Goal: Task Accomplishment & Management: Manage account settings

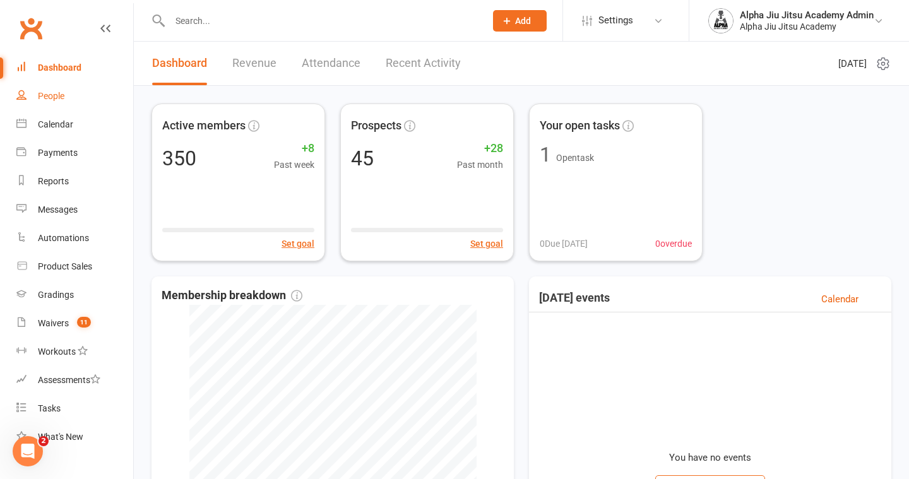
click at [45, 103] on link "People" at bounding box center [74, 96] width 117 height 28
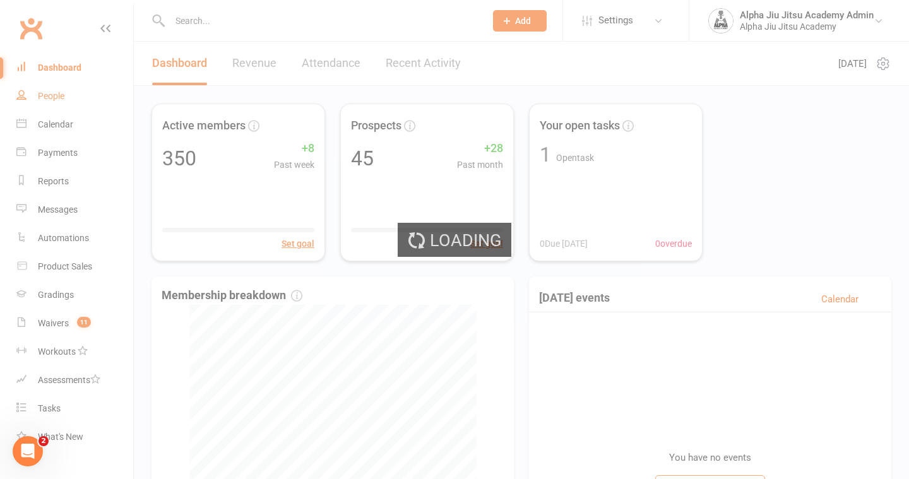
select select "100"
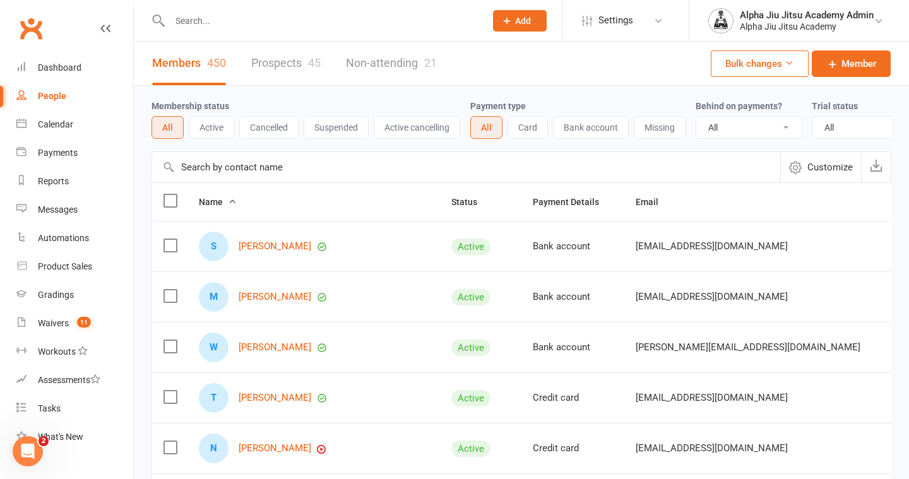
click at [231, 167] on input "text" at bounding box center [466, 167] width 628 height 30
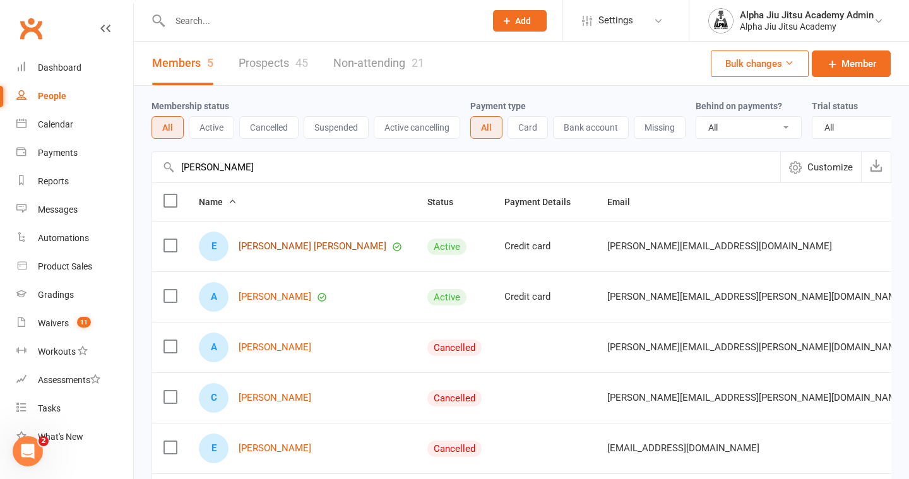
type input "[PERSON_NAME]"
click at [299, 247] on link "[PERSON_NAME] [PERSON_NAME]" at bounding box center [313, 246] width 148 height 11
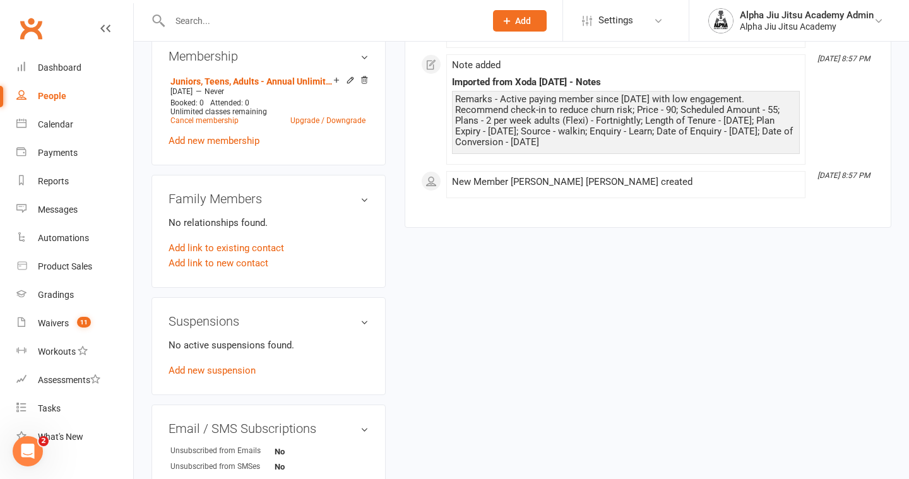
scroll to position [564, 0]
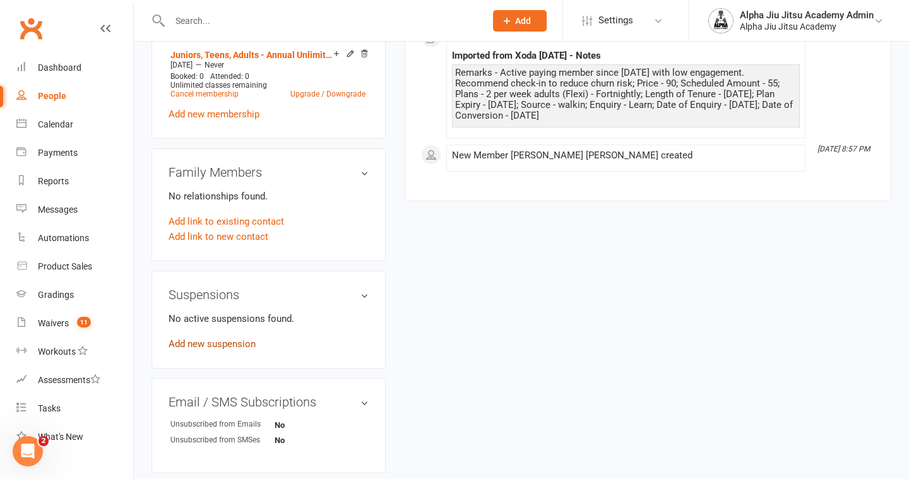
click at [230, 338] on link "Add new suspension" at bounding box center [212, 343] width 87 height 11
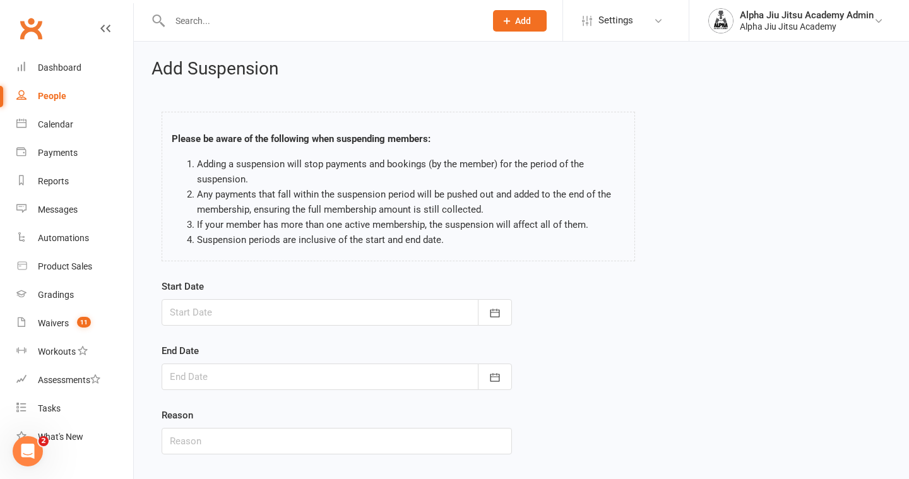
click at [246, 309] on div at bounding box center [337, 312] width 350 height 27
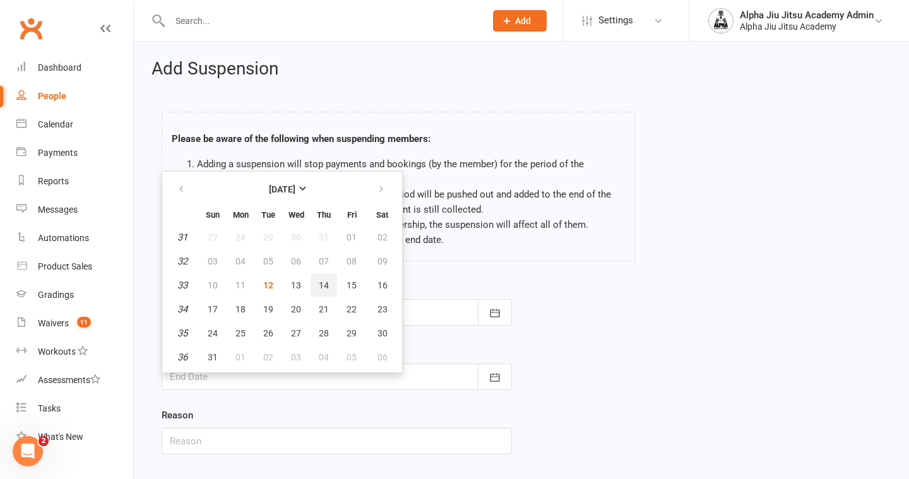
click at [322, 285] on span "14" at bounding box center [324, 285] width 10 height 10
type input "[DATE]"
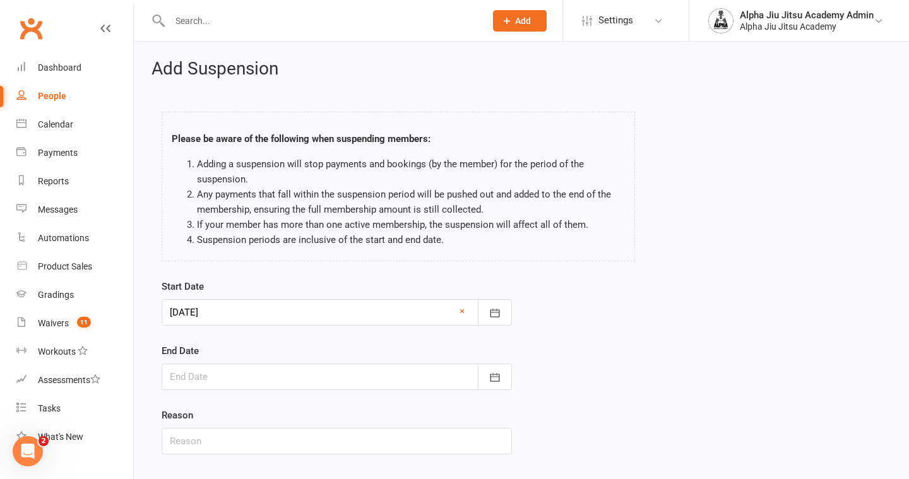
click at [300, 374] on div at bounding box center [337, 377] width 350 height 27
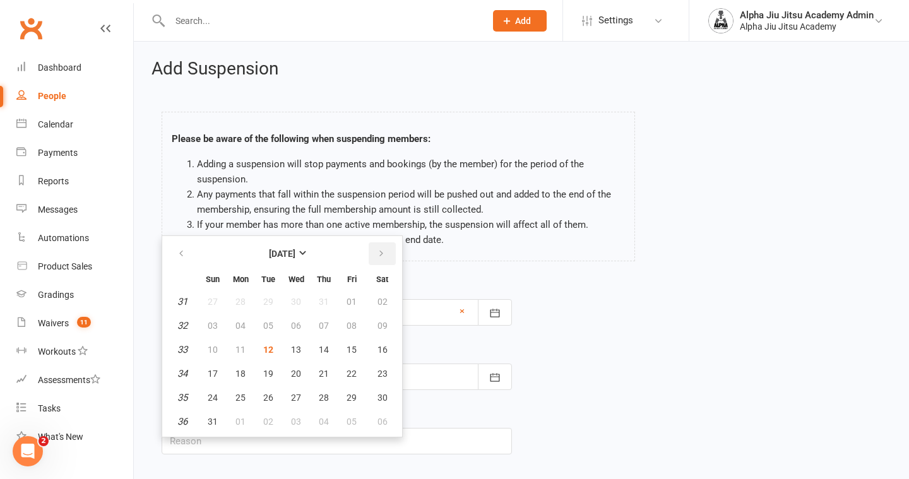
click at [382, 256] on icon "button" at bounding box center [381, 254] width 9 height 10
click at [328, 349] on button "18" at bounding box center [324, 349] width 27 height 23
type input "[DATE]"
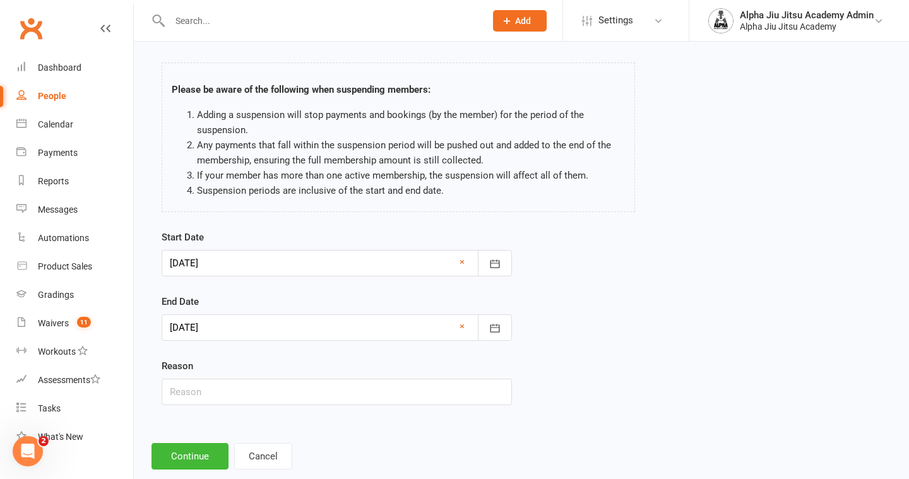
scroll to position [51, 0]
click at [283, 396] on input "text" at bounding box center [337, 390] width 350 height 27
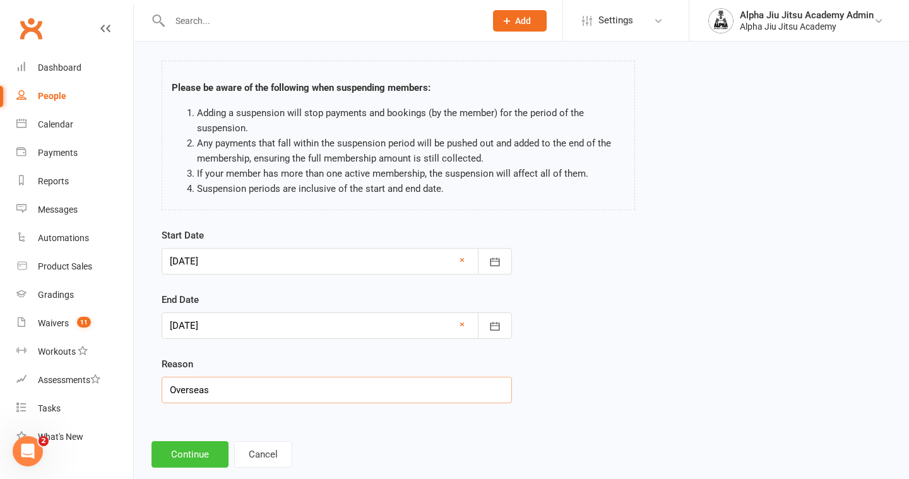
type input "Overseas"
click at [182, 453] on button "Continue" at bounding box center [189, 454] width 77 height 27
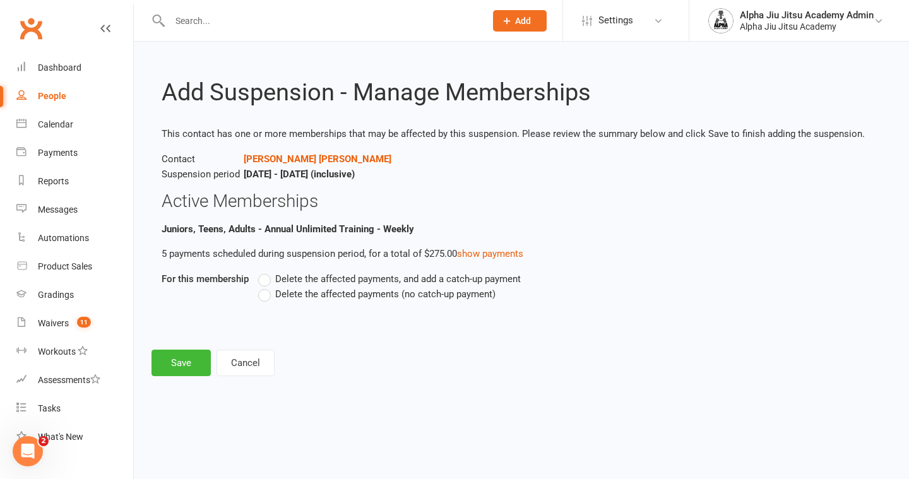
scroll to position [0, 0]
click at [266, 297] on label "Delete the affected payments (no catch-up payment)" at bounding box center [376, 294] width 237 height 15
click at [266, 287] on input "Delete the affected payments (no catch-up payment)" at bounding box center [262, 287] width 8 height 0
click at [163, 370] on button "Save" at bounding box center [180, 363] width 59 height 27
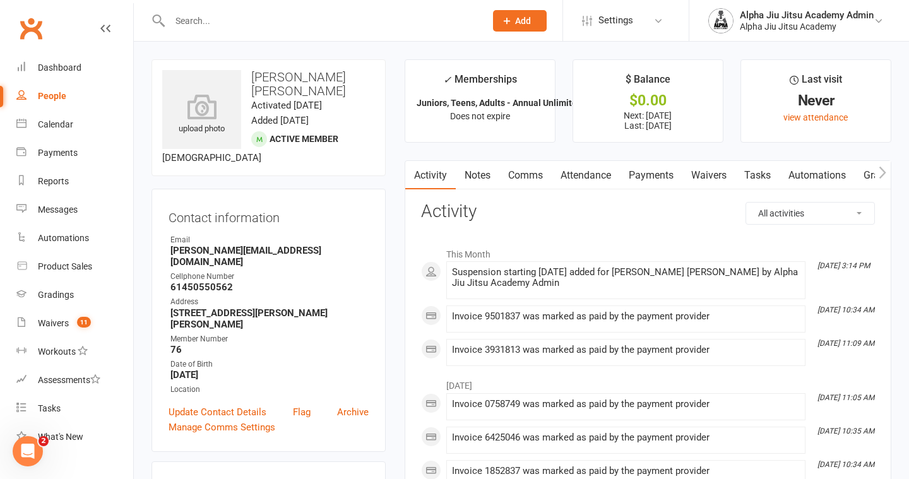
click at [85, 88] on link "People" at bounding box center [74, 96] width 117 height 28
select select "100"
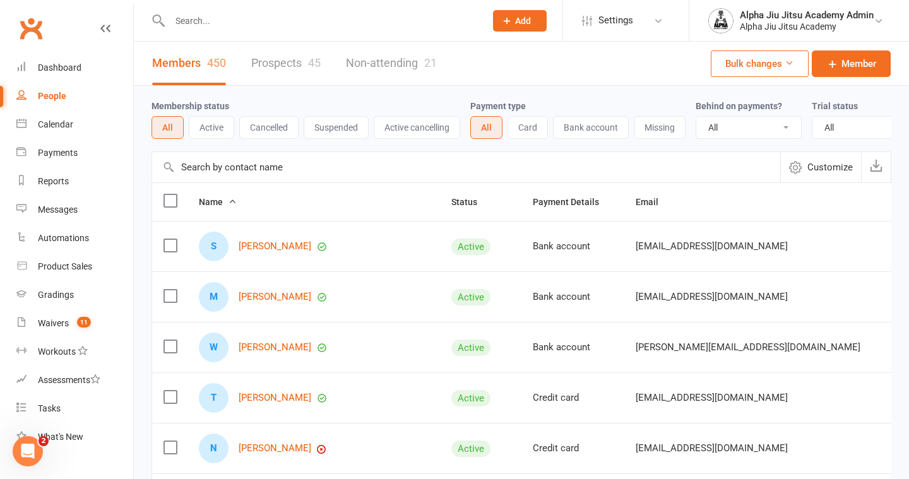
click at [227, 164] on input "text" at bounding box center [466, 167] width 628 height 30
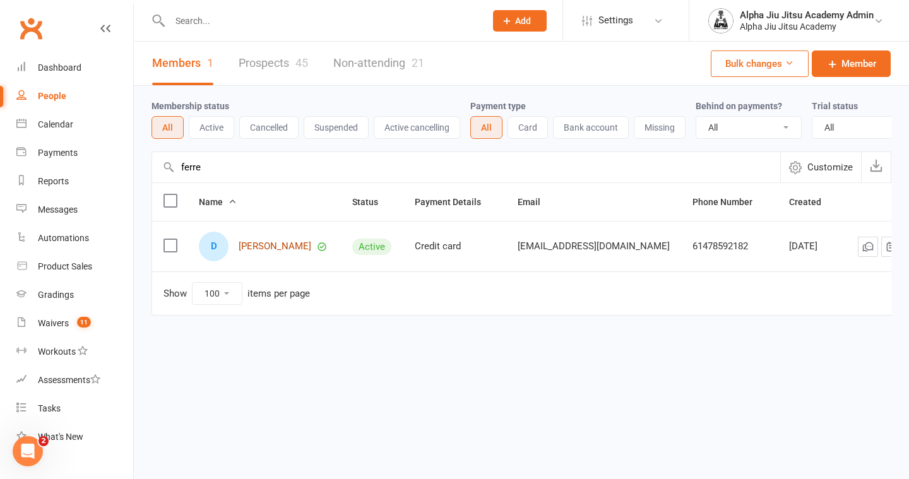
type input "ferre"
click at [259, 247] on link "[PERSON_NAME]" at bounding box center [275, 246] width 73 height 11
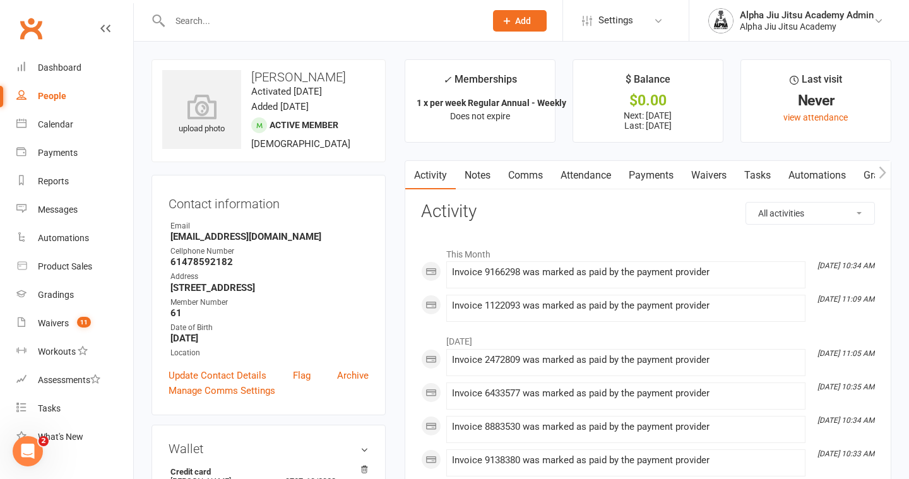
click at [649, 169] on link "Payments" at bounding box center [651, 175] width 62 height 29
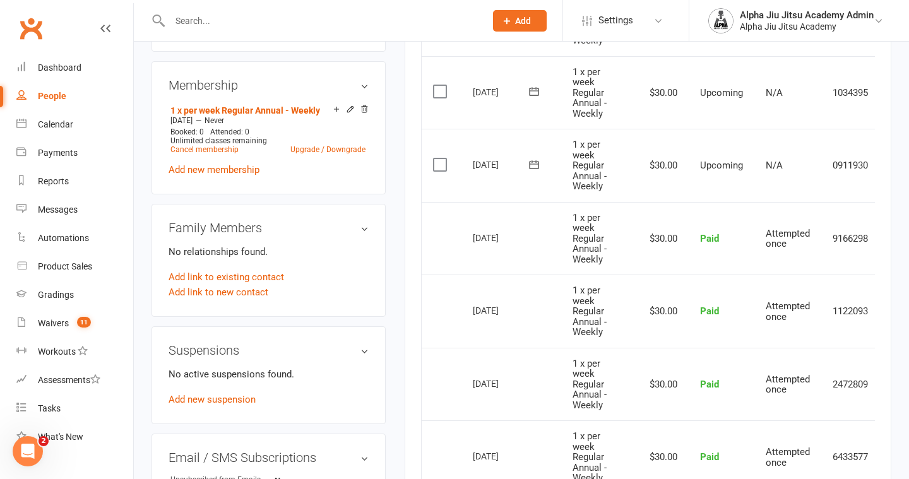
scroll to position [452, 0]
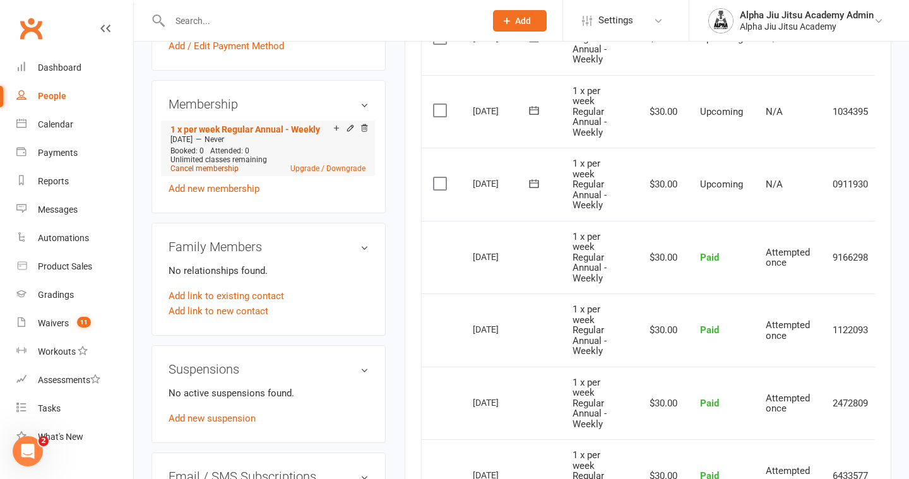
click at [224, 166] on link "Cancel membership" at bounding box center [204, 168] width 68 height 9
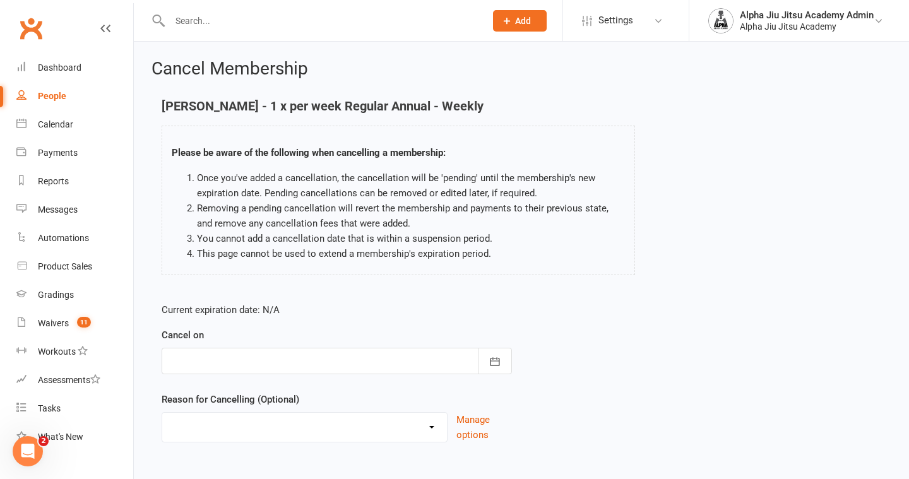
click at [275, 366] on div at bounding box center [337, 361] width 350 height 27
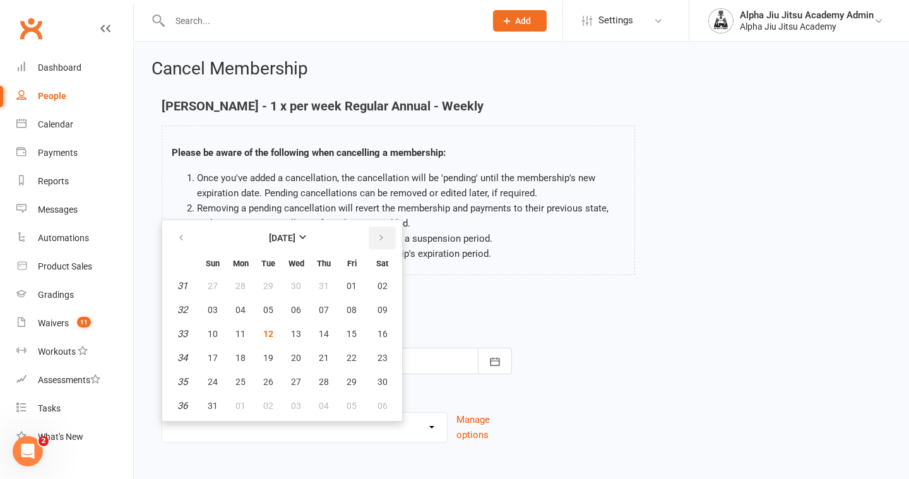
click at [388, 233] on button "button" at bounding box center [382, 238] width 27 height 23
click at [329, 312] on button "11" at bounding box center [324, 310] width 27 height 23
type input "[DATE]"
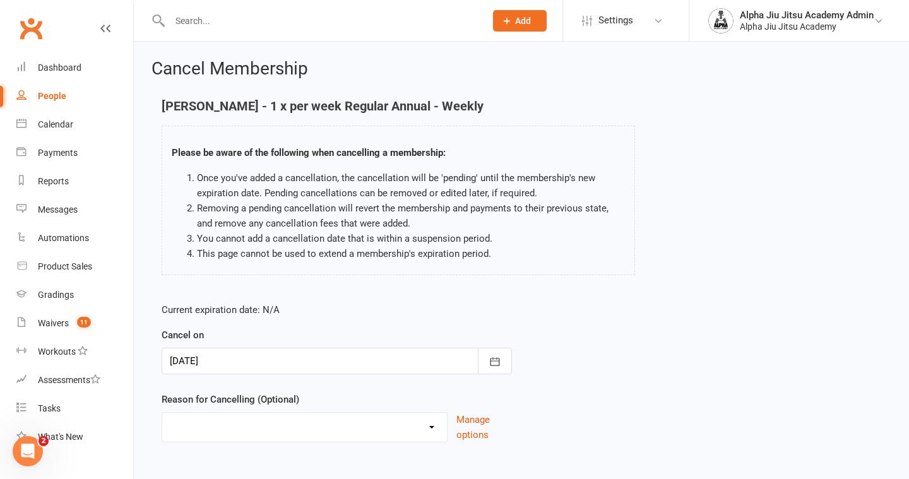
scroll to position [66, 0]
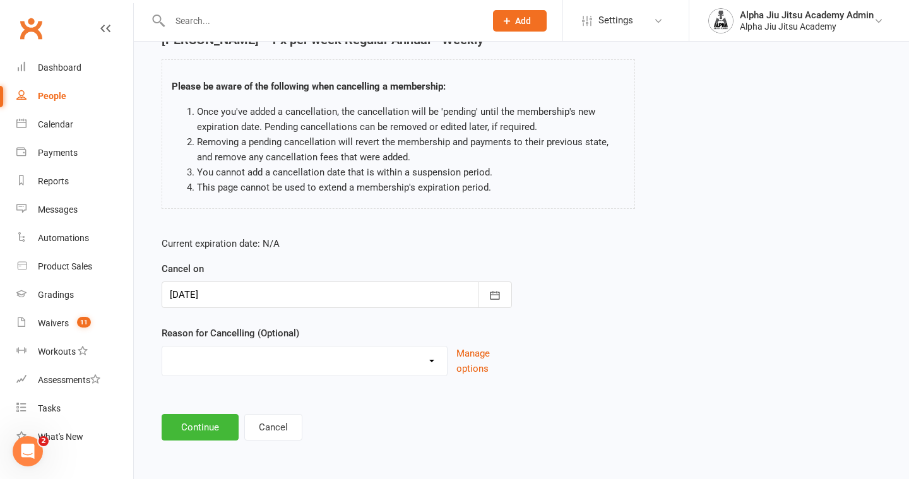
click at [328, 363] on select "Holiday Injury Other reason" at bounding box center [304, 358] width 285 height 25
select select "2"
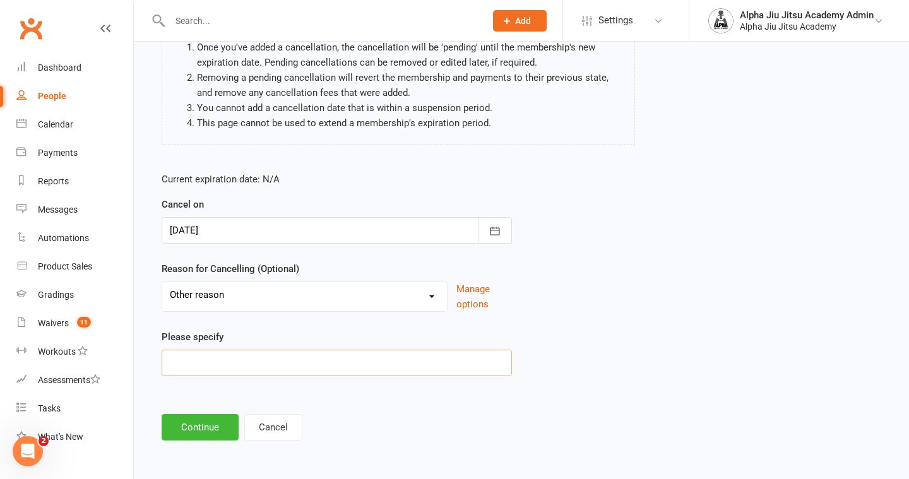
click at [240, 367] on input at bounding box center [337, 363] width 350 height 27
type input "No longer attending classes"
click at [196, 417] on button "Continue" at bounding box center [200, 427] width 77 height 27
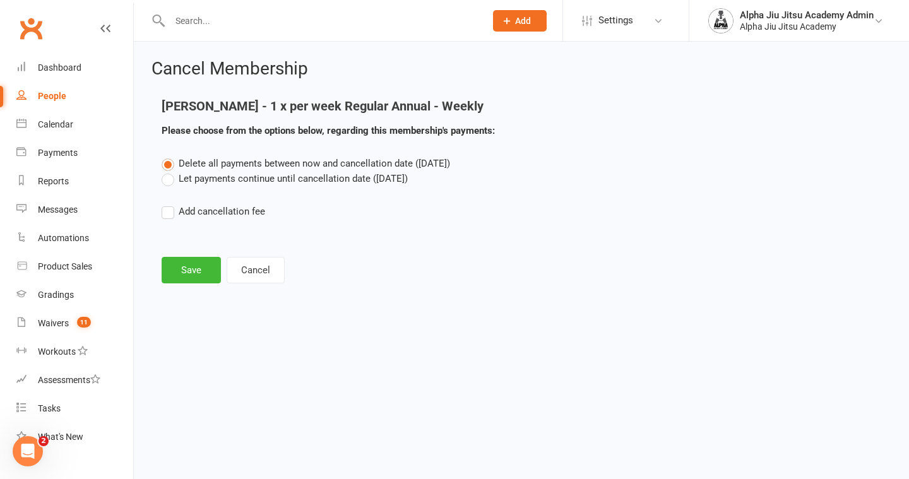
click at [172, 179] on label "Let payments continue until cancellation date ([DATE])" at bounding box center [285, 178] width 246 height 15
click at [170, 171] on input "Let payments continue until cancellation date ([DATE])" at bounding box center [166, 171] width 8 height 0
click at [182, 276] on button "Save" at bounding box center [191, 270] width 59 height 27
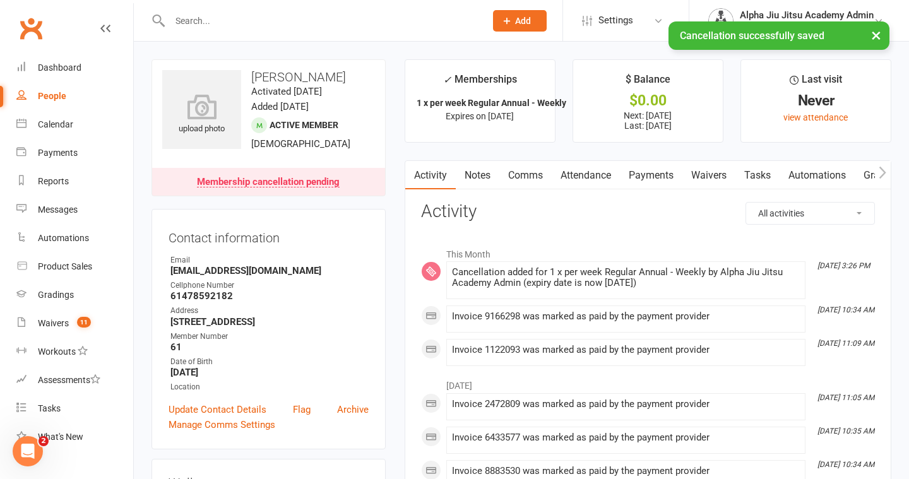
click at [93, 102] on link "People" at bounding box center [74, 96] width 117 height 28
select select "100"
